Goal: Transaction & Acquisition: Purchase product/service

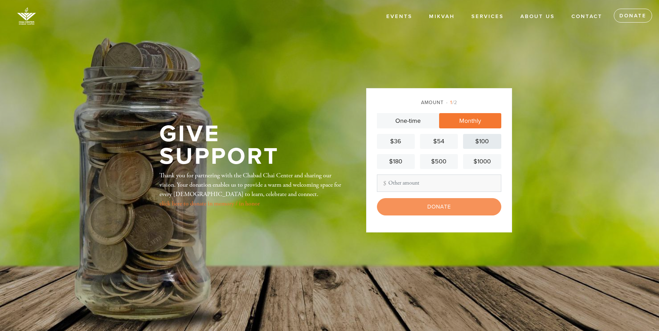
click at [480, 146] on div "$100" at bounding box center [482, 141] width 32 height 9
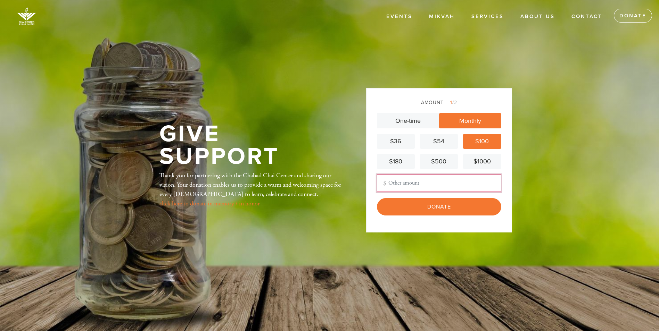
click at [420, 182] on input "Other Amount" at bounding box center [439, 183] width 124 height 17
click at [418, 186] on input "Other Amount" at bounding box center [439, 183] width 124 height 17
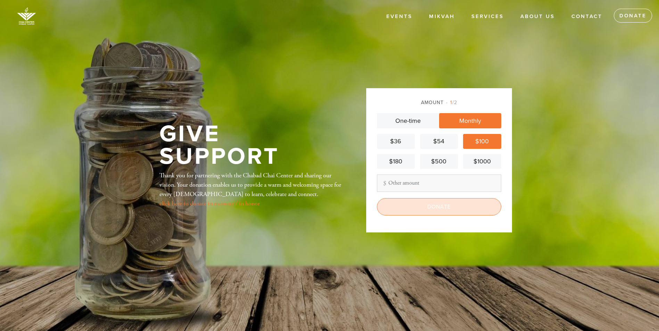
click at [444, 211] on input "Donate" at bounding box center [439, 206] width 124 height 17
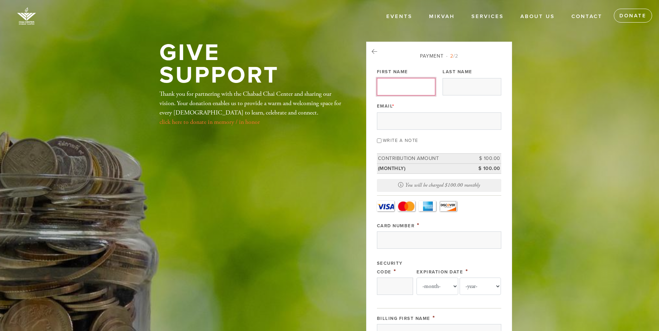
click at [413, 89] on input "First Name" at bounding box center [406, 86] width 58 height 17
type input "Yana"
type input "Blochstein"
type input "[EMAIL_ADDRESS][DOMAIN_NAME]"
type input "Yana"
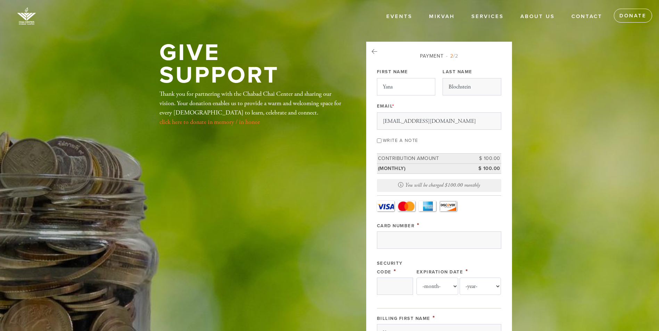
type input "Blochstein"
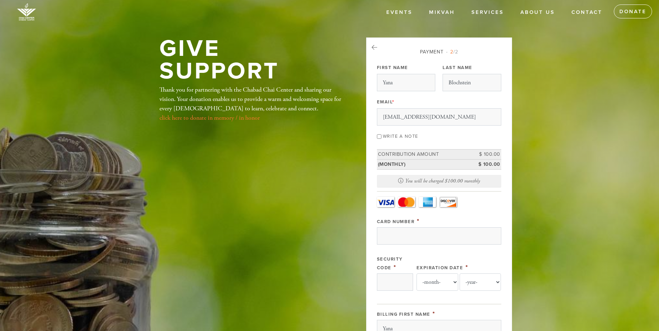
scroll to position [39, 0]
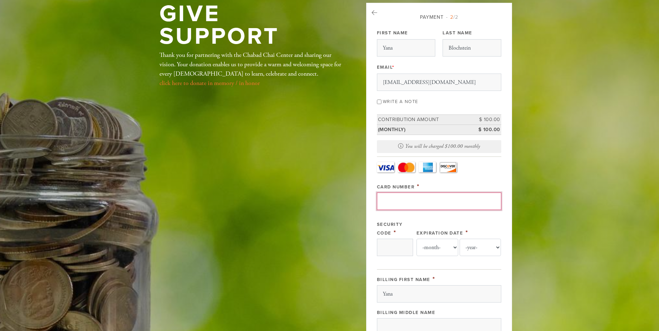
click at [404, 199] on input "Card Number" at bounding box center [439, 201] width 124 height 17
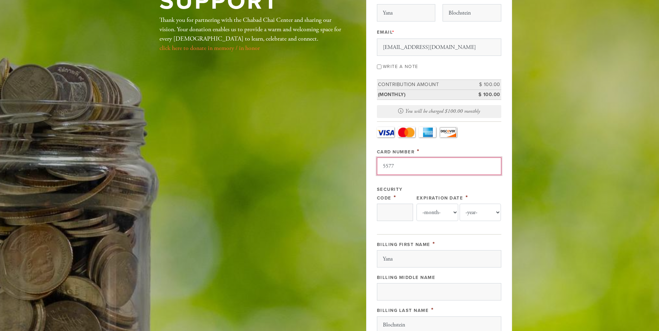
scroll to position [74, 0]
type input "[CREDIT_CARD_NUMBER]"
click at [398, 208] on input "Security Code" at bounding box center [395, 212] width 36 height 17
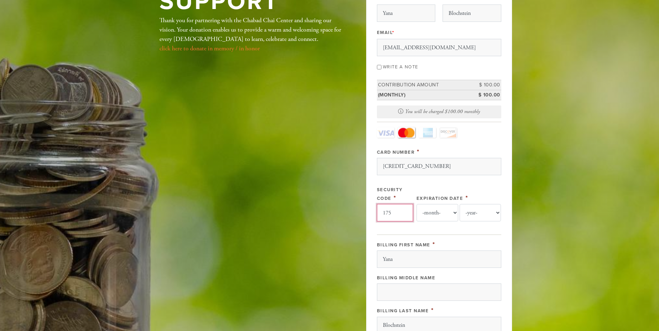
type input "175"
click at [432, 211] on select "-month- Jan Feb Mar Apr May Jun [DATE] Aug Sep Oct Nov Dec" at bounding box center [438, 212] width 42 height 17
select select "1"
click at [417, 204] on select "-month- Jan Feb Mar Apr May Jun [DATE] Aug Sep Oct Nov Dec" at bounding box center [438, 212] width 42 height 17
click at [480, 209] on select "-year- 2025 2026 2027 2028 2029 2030 2031 2032 2033 2034 2035" at bounding box center [481, 212] width 42 height 17
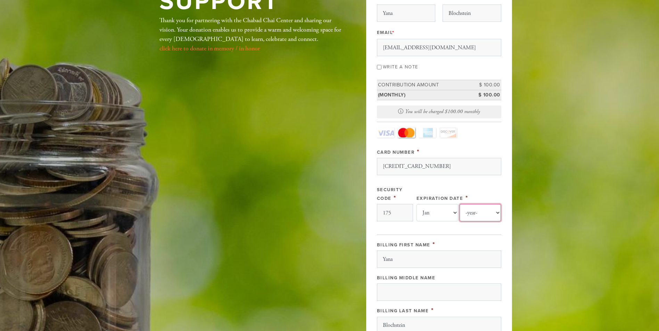
select select "2029"
click at [460, 204] on select "-year- 2025 2026 2027 2028 2029 2030 2031 2032 2033 2034 2035" at bounding box center [481, 212] width 42 height 17
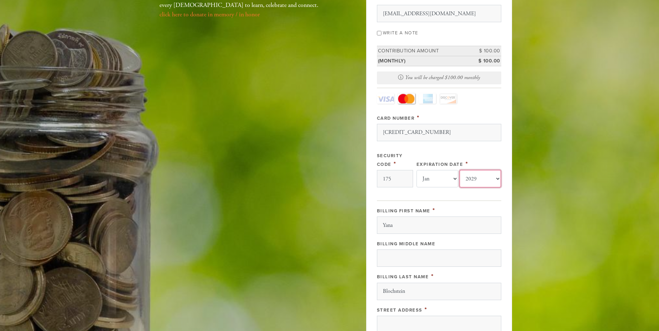
scroll to position [178, 0]
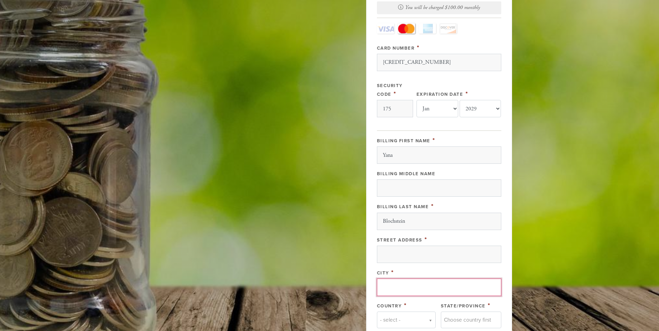
click at [393, 294] on input "City" at bounding box center [439, 287] width 124 height 17
click at [404, 259] on input "Street Address" at bounding box center [439, 254] width 124 height 17
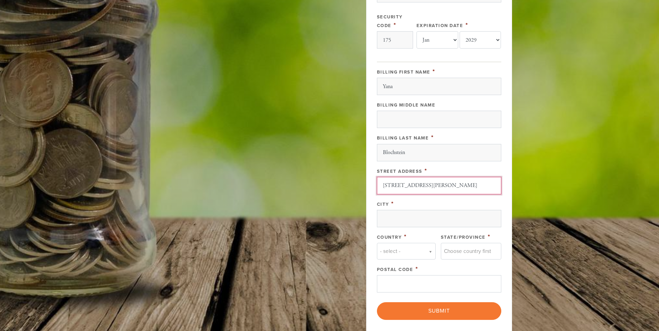
scroll to position [247, 0]
type input "[STREET_ADDRESS][PERSON_NAME]"
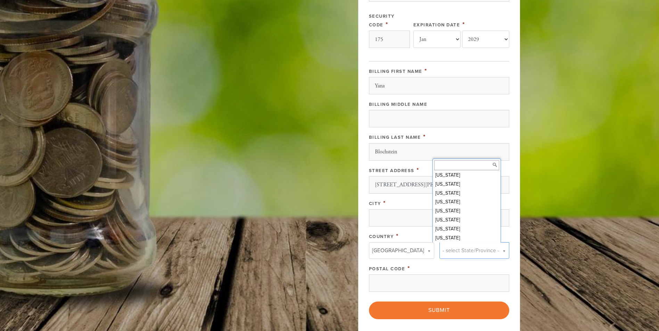
scroll to position [211, 0]
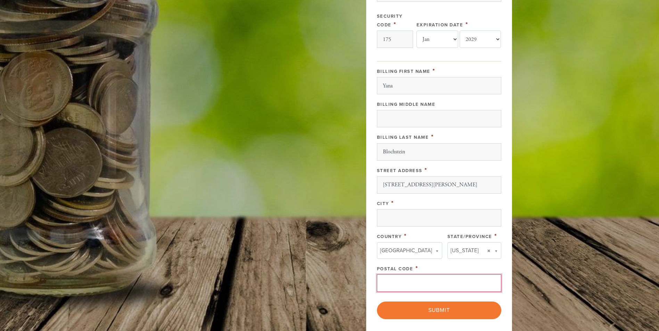
click at [433, 286] on input "Postal Code" at bounding box center [439, 283] width 124 height 17
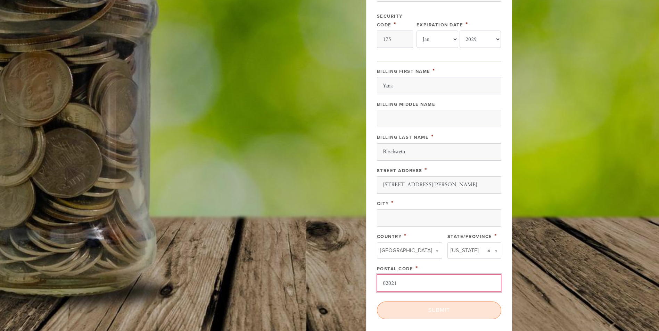
type input "02021"
click at [423, 312] on input "Submit" at bounding box center [439, 310] width 124 height 17
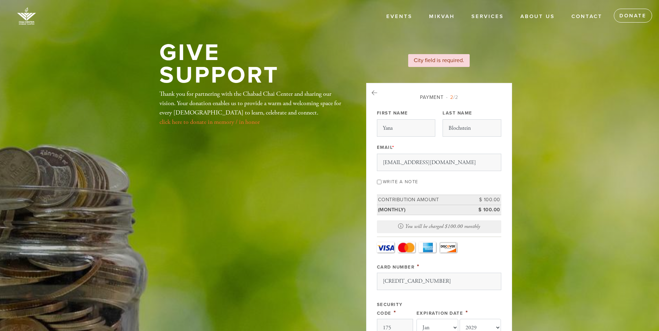
select select "1"
select select "2029"
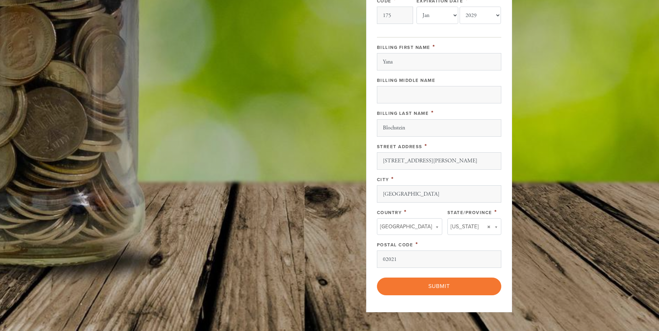
type input "[GEOGRAPHIC_DATA]"
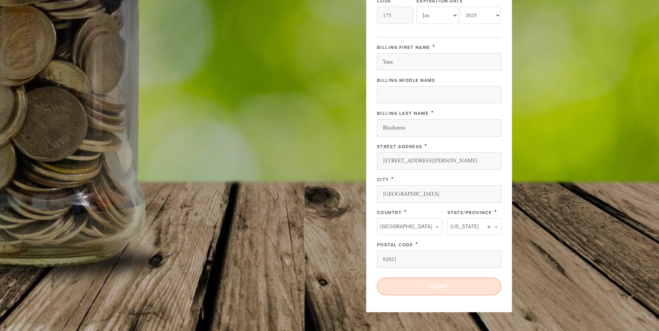
click at [419, 287] on input "Submit" at bounding box center [439, 286] width 124 height 17
